Goal: Information Seeking & Learning: Learn about a topic

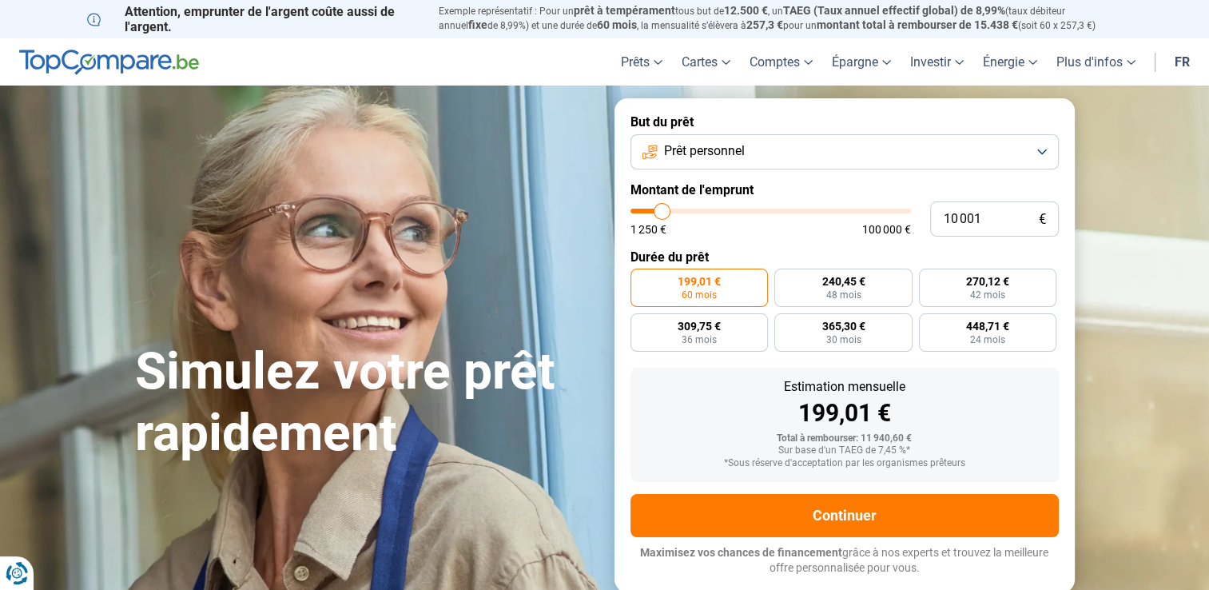
click at [658, 212] on input "range" at bounding box center [770, 211] width 280 height 5
type input "10000"
radio input "true"
click at [995, 147] on button "Prêt personnel" at bounding box center [844, 151] width 428 height 35
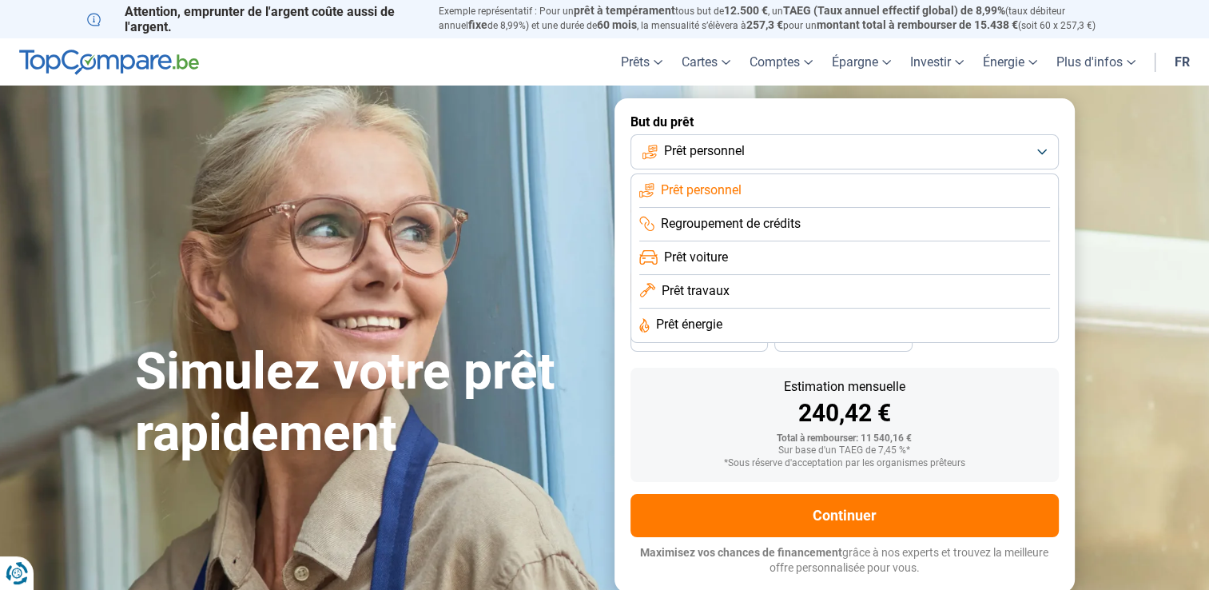
click at [704, 299] on span "Prêt travaux" at bounding box center [696, 291] width 68 height 18
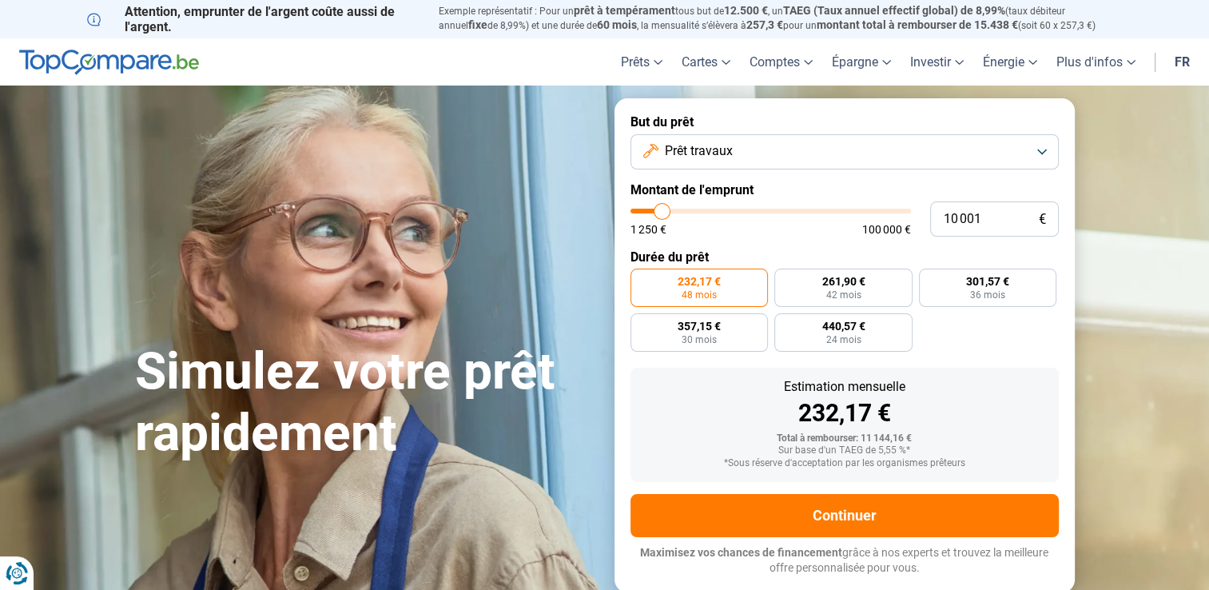
type input "8 750"
type input "8750"
type input "9 250"
type input "9250"
type input "9 500"
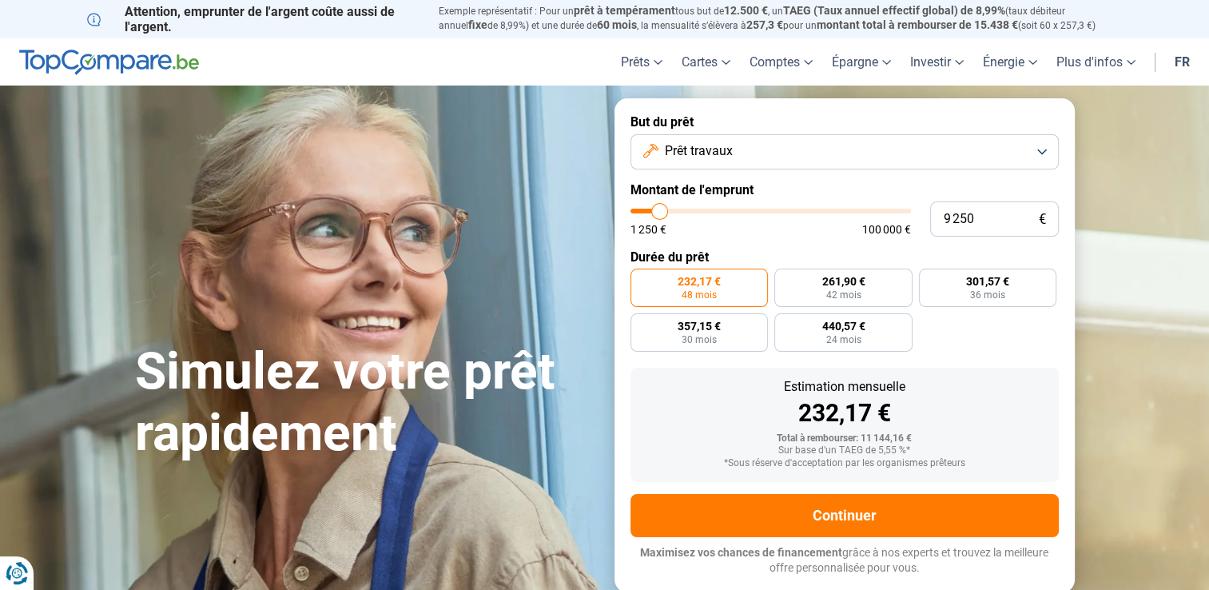
type input "9500"
type input "9 750"
type input "9750"
type input "10 250"
type input "10250"
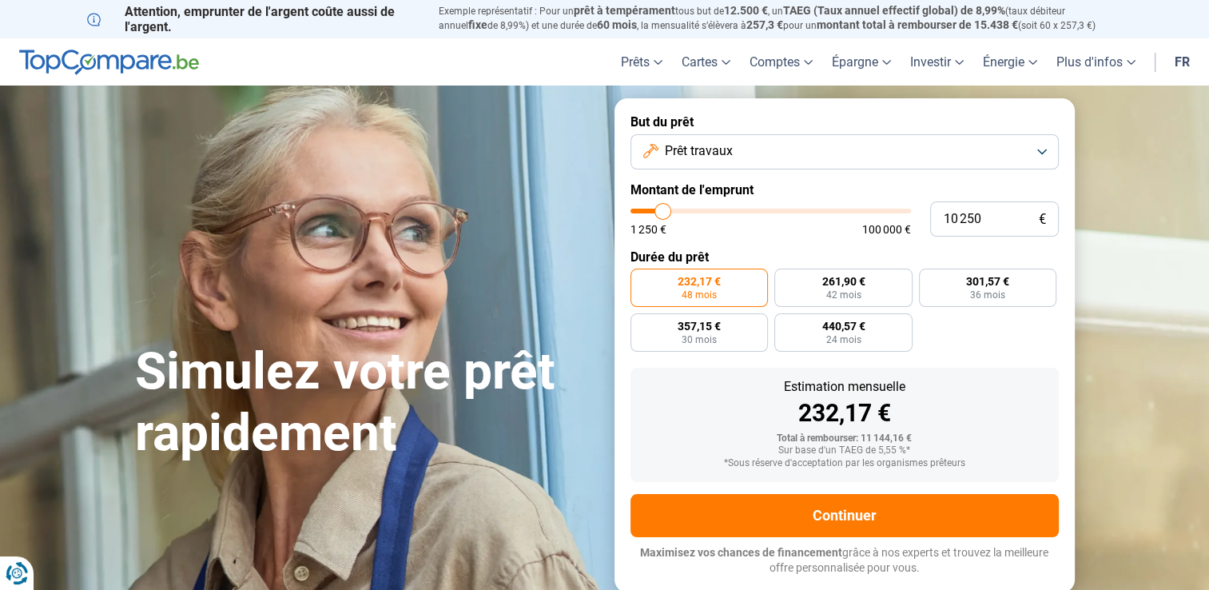
type input "10 750"
type input "10750"
type input "11 500"
type input "11500"
type input "11 750"
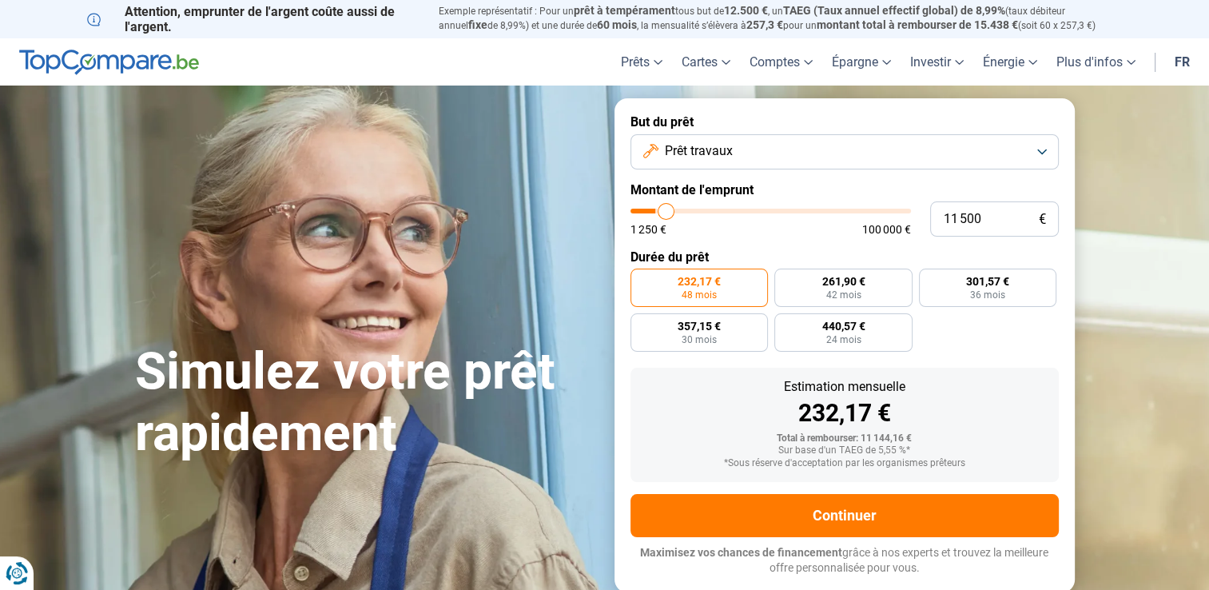
type input "11750"
type input "12 000"
type input "12000"
type input "12 500"
type input "12500"
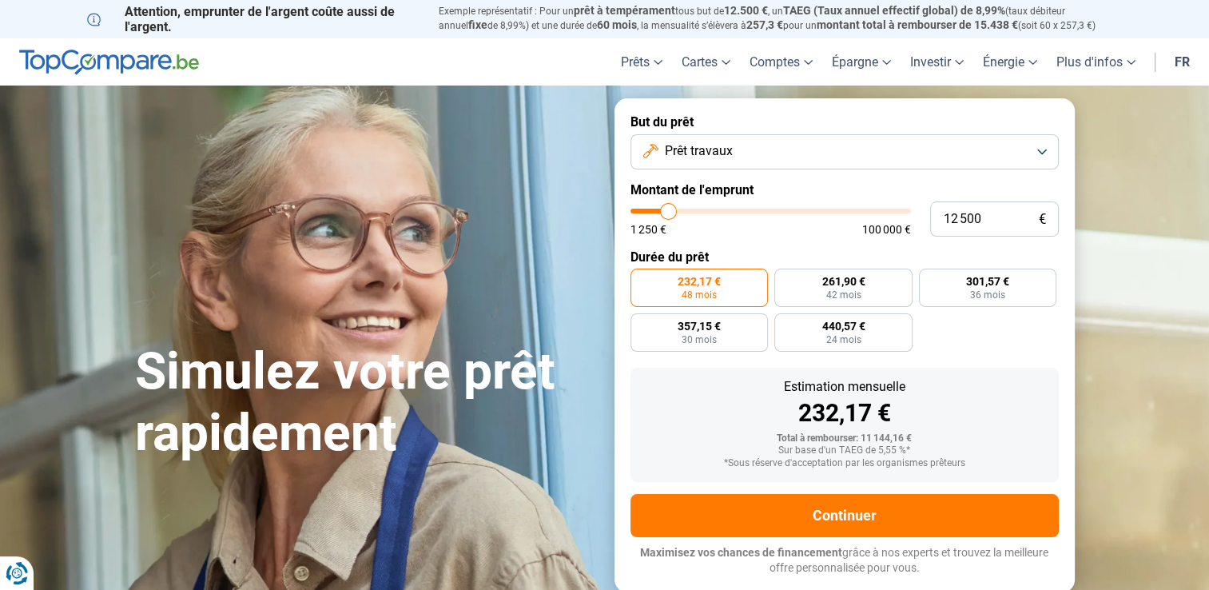
type input "12 750"
type input "12750"
type input "13 000"
type input "13000"
type input "13 750"
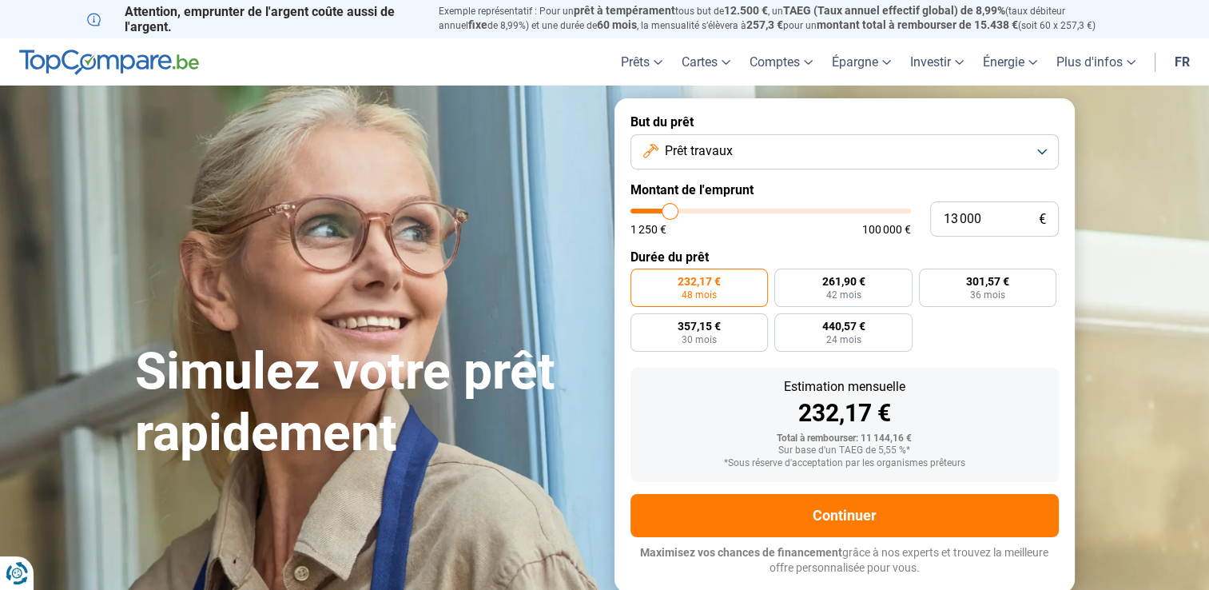
type input "13750"
type input "14 250"
type input "14250"
type input "15 000"
type input "15000"
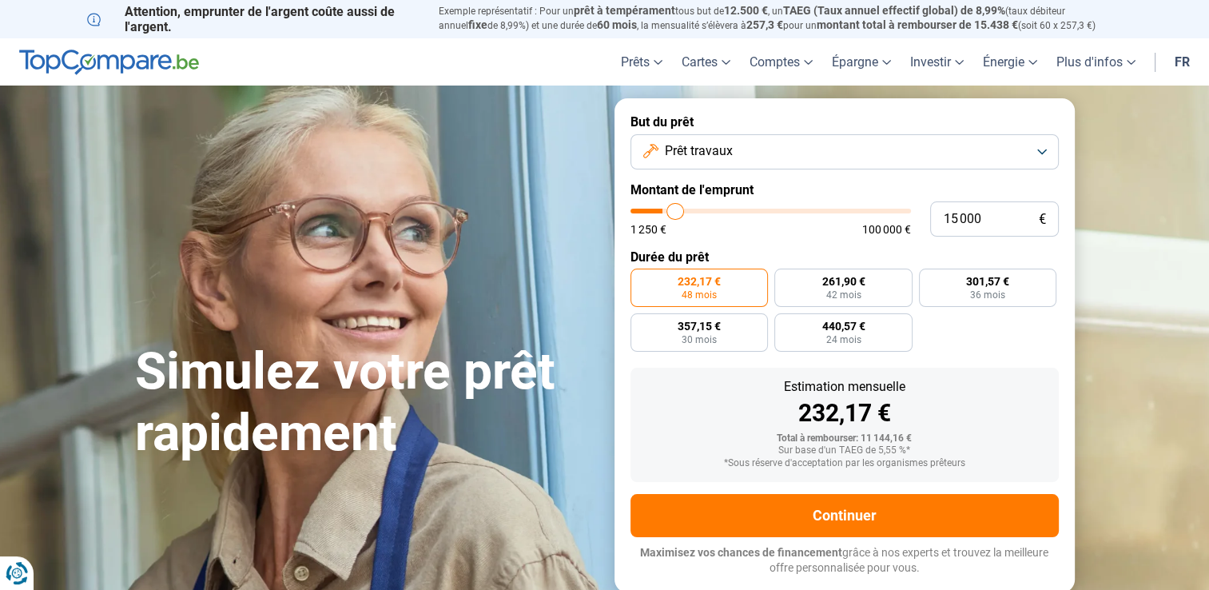
type input "15 500"
type input "15500"
type input "15 750"
type input "15750"
type input "16 500"
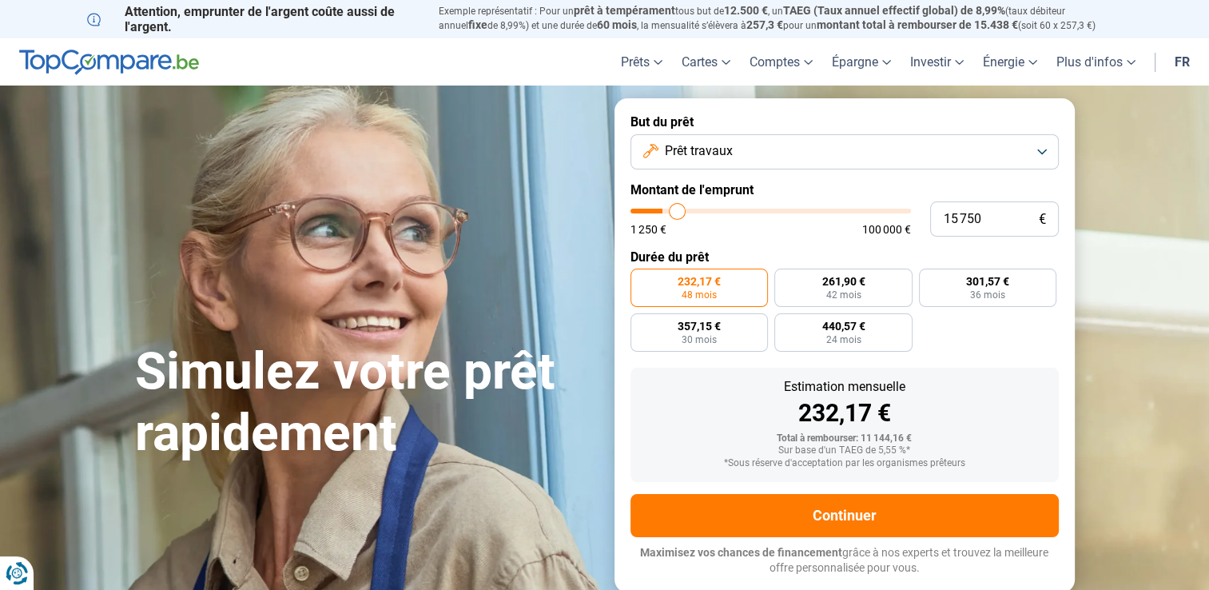
type input "16500"
type input "16 750"
type input "16750"
type input "17 000"
type input "17000"
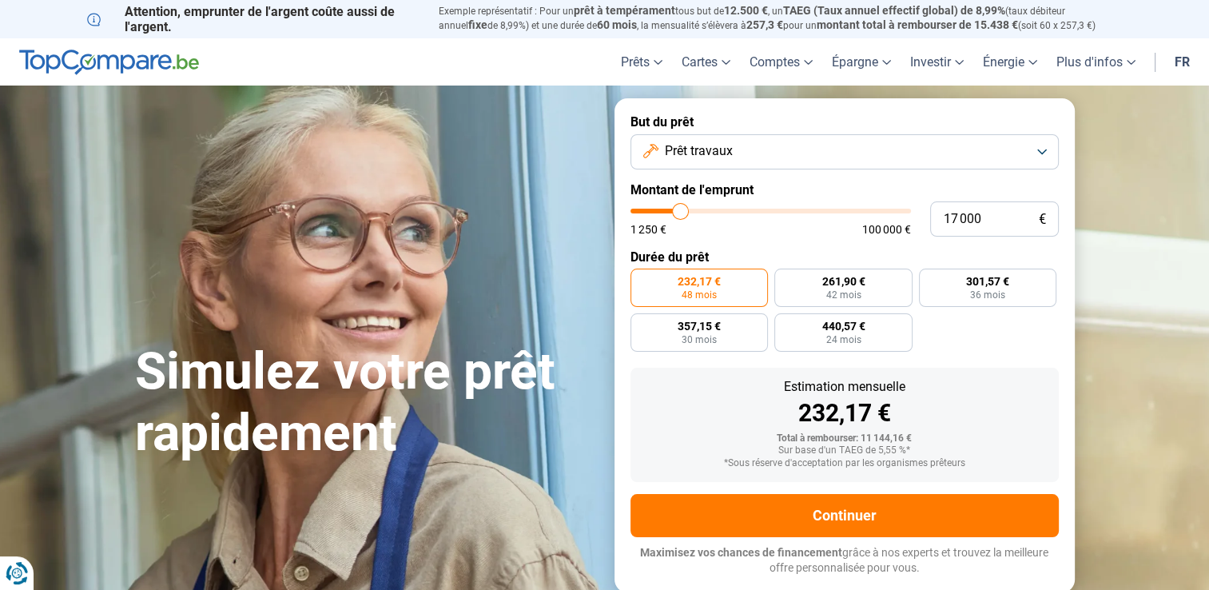
type input "17 250"
type input "17250"
type input "17 500"
drag, startPoint x: 658, startPoint y: 213, endPoint x: 682, endPoint y: 209, distance: 23.5
type input "17500"
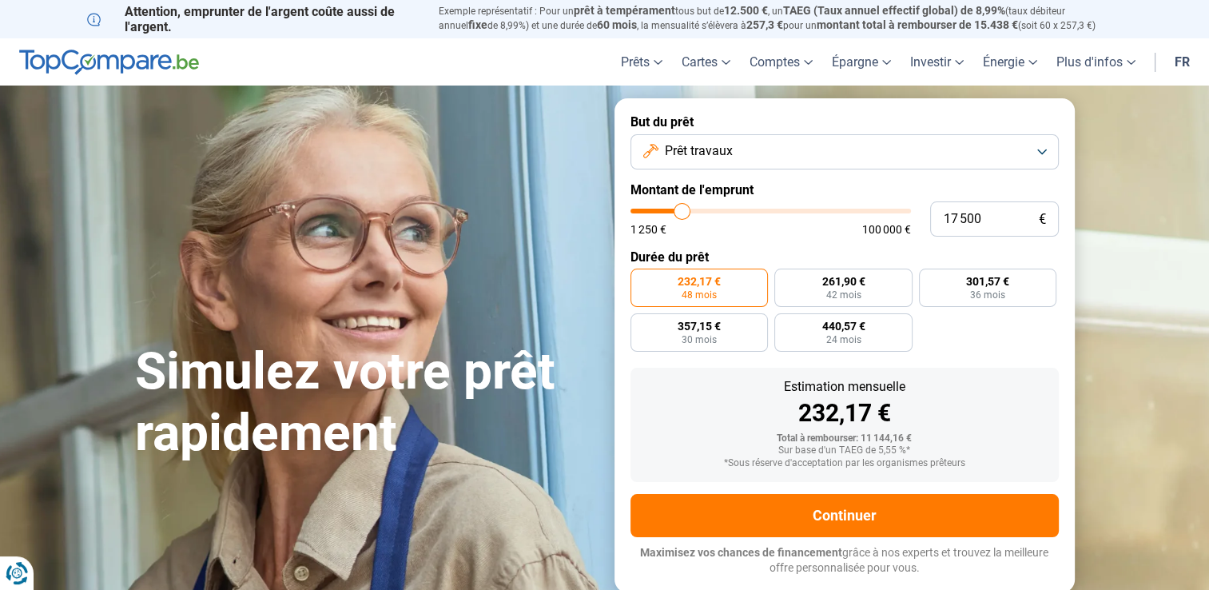
click at [682, 209] on input "range" at bounding box center [770, 211] width 280 height 5
radio input "false"
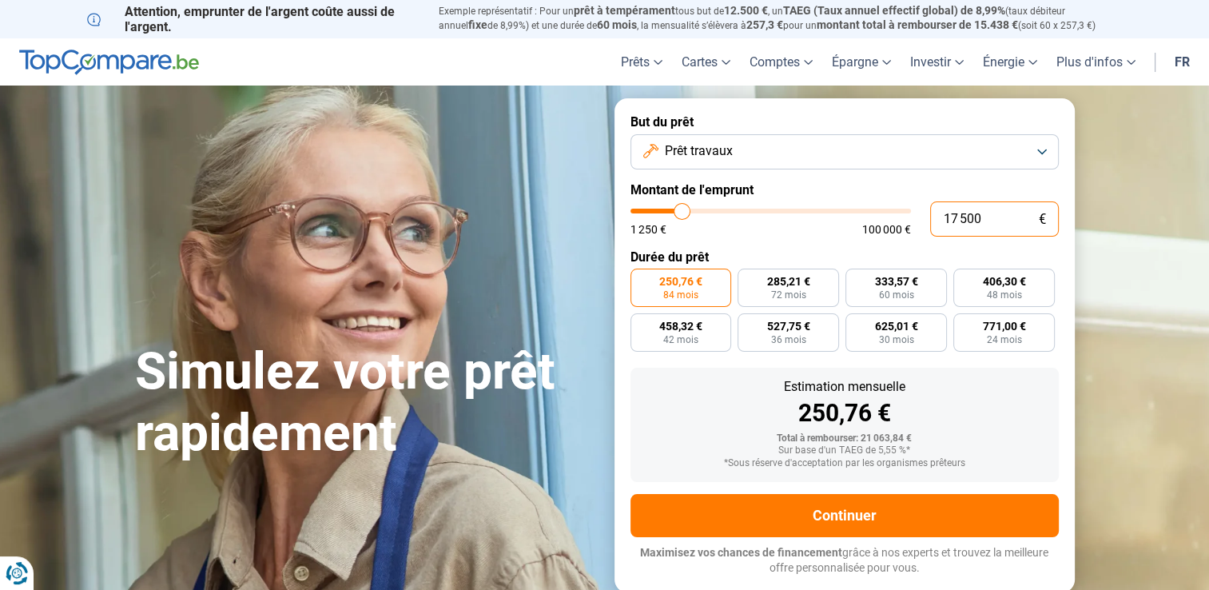
drag, startPoint x: 1000, startPoint y: 215, endPoint x: 844, endPoint y: 219, distance: 156.7
click at [844, 219] on div "17 500 € 1 250 € 100 000 €" at bounding box center [844, 218] width 428 height 35
type input "4"
type input "1250"
type input "40"
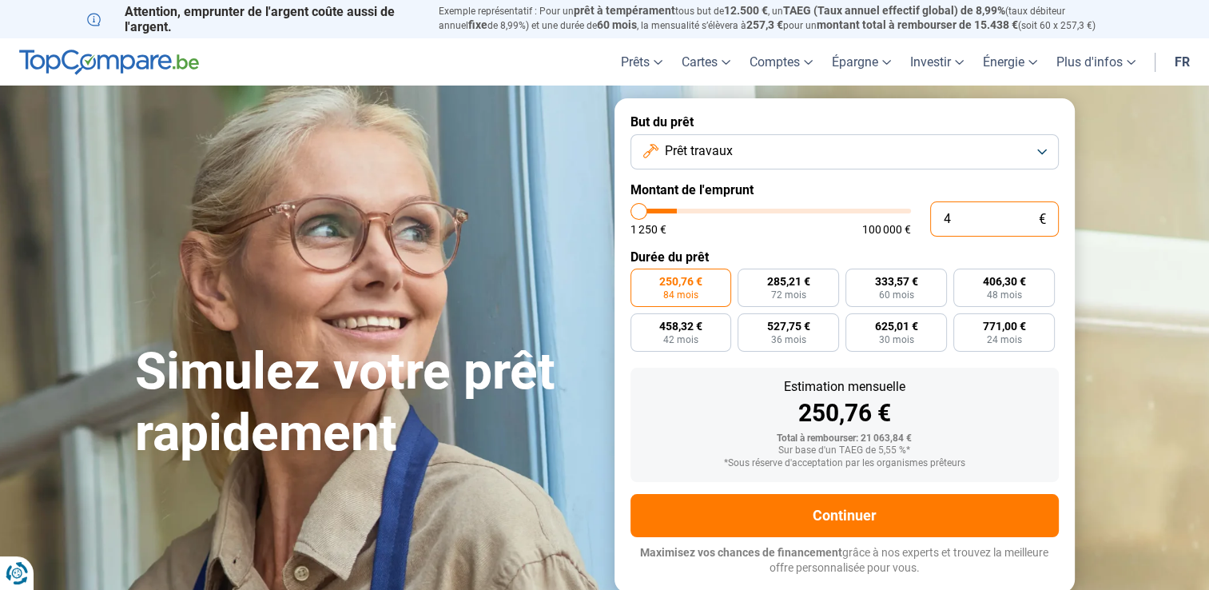
type input "1250"
type input "400"
type input "1250"
type input "4 000"
type input "4000"
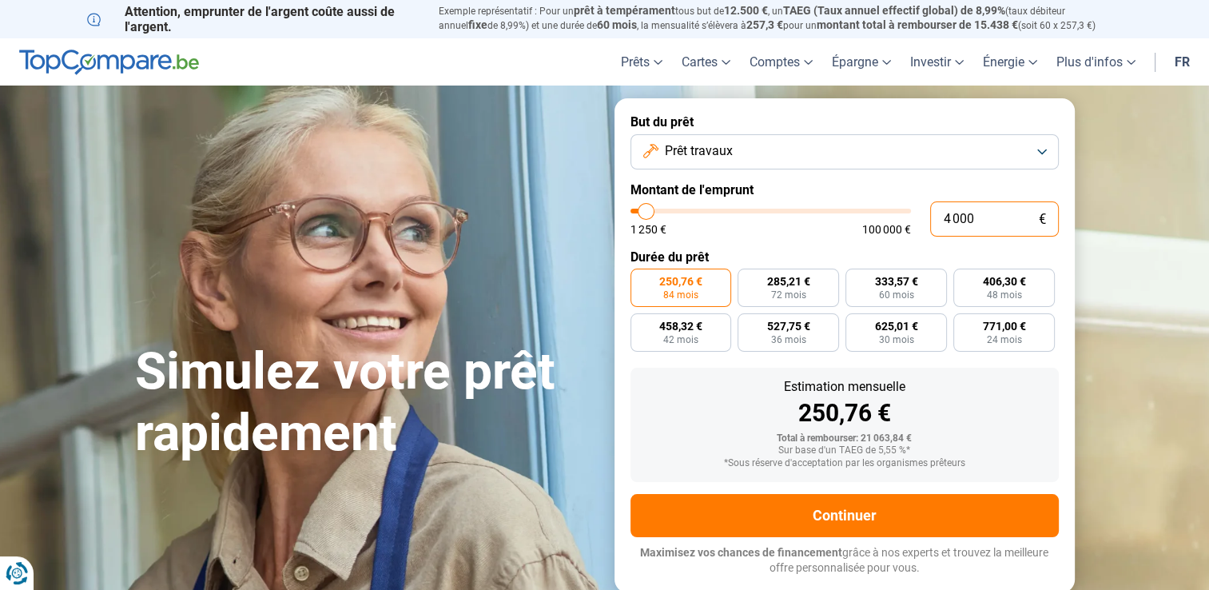
type input "4 000"
radio input "true"
